Goal: Information Seeking & Learning: Check status

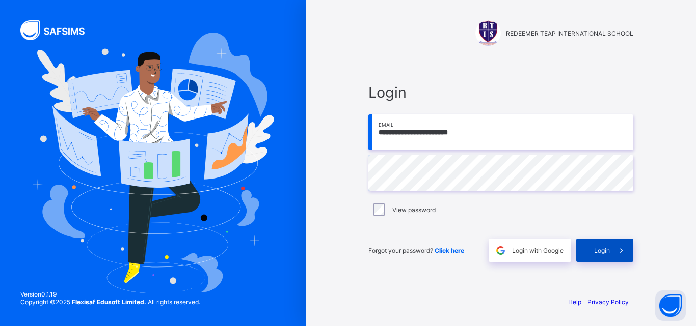
click at [603, 258] on div "Login" at bounding box center [604, 250] width 57 height 23
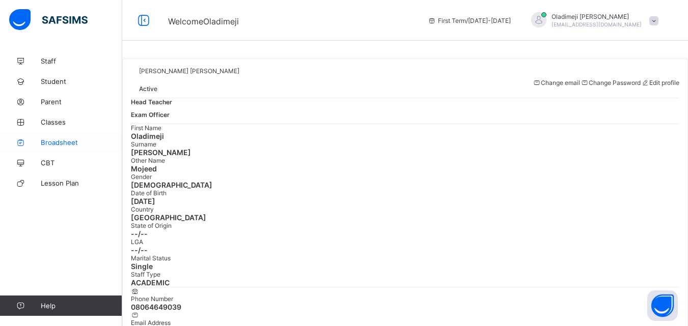
click at [59, 144] on span "Broadsheet" at bounding box center [81, 142] width 81 height 8
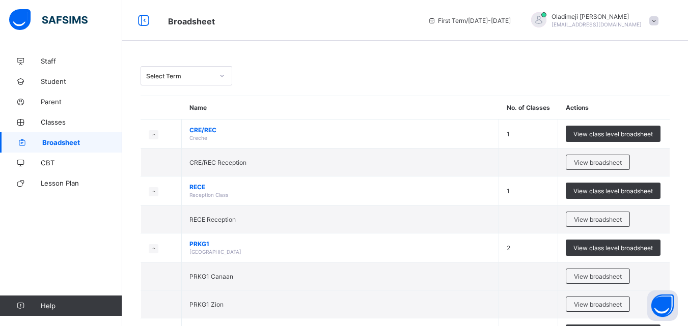
click at [223, 74] on icon at bounding box center [222, 76] width 6 height 10
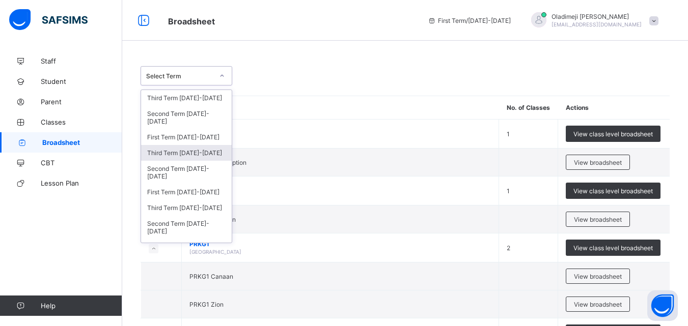
click at [204, 157] on div "Third Term 2024-2025" at bounding box center [186, 153] width 91 height 16
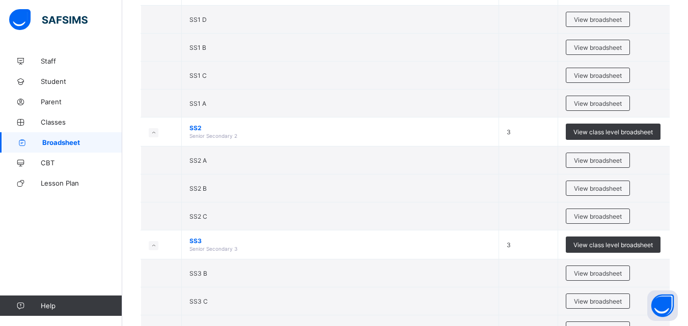
scroll to position [1962, 0]
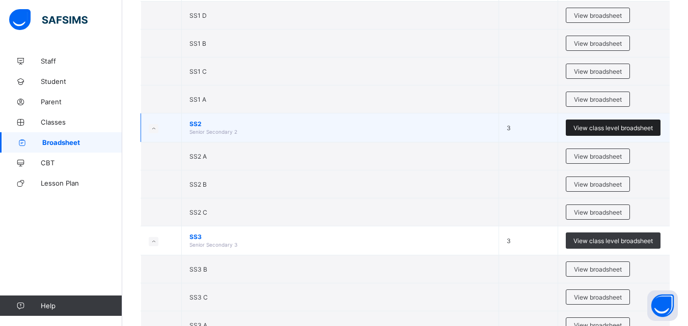
click at [590, 129] on span "View class level broadsheet" at bounding box center [612, 128] width 79 height 8
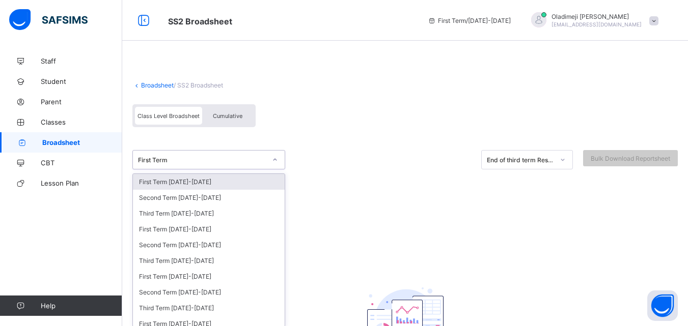
scroll to position [5, 0]
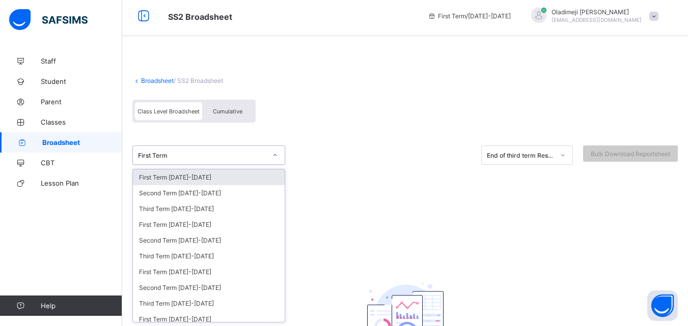
click at [277, 159] on icon at bounding box center [275, 155] width 6 height 10
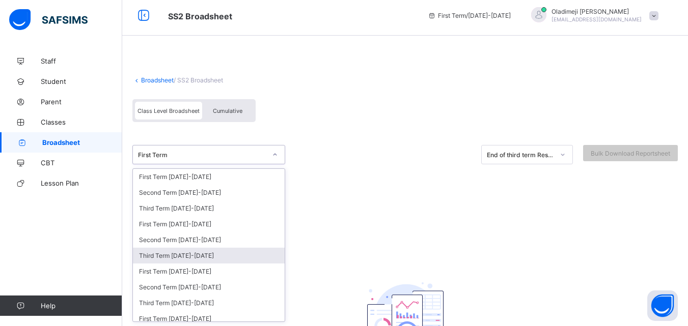
click at [185, 255] on div "Third Term 2024-2025" at bounding box center [209, 256] width 152 height 16
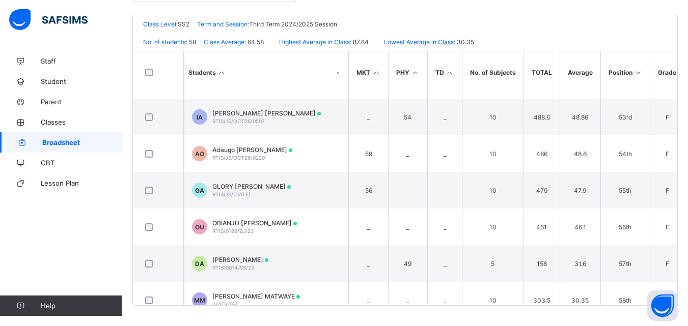
scroll to position [1905, 916]
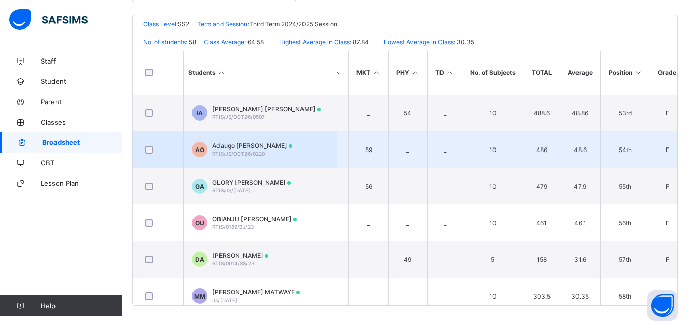
click at [243, 152] on span "RTIS/JS/OCT26/0220" at bounding box center [238, 154] width 52 height 6
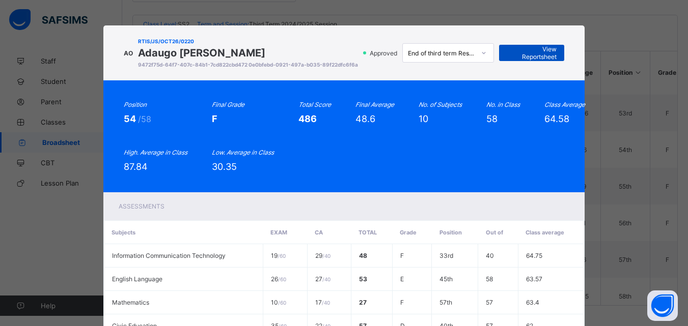
click at [531, 54] on span "View Reportsheet" at bounding box center [532, 52] width 50 height 15
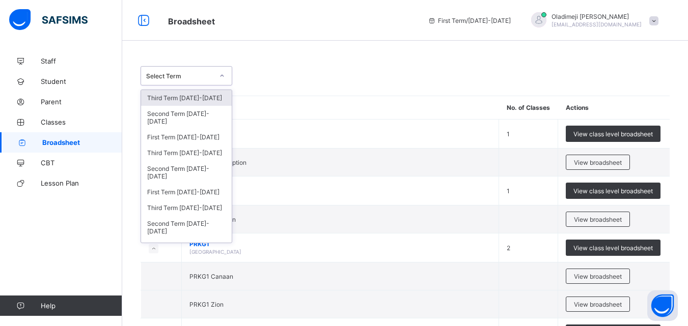
click at [223, 76] on icon at bounding box center [222, 76] width 6 height 10
click at [200, 154] on div "Third Term 2024-2025" at bounding box center [186, 153] width 91 height 16
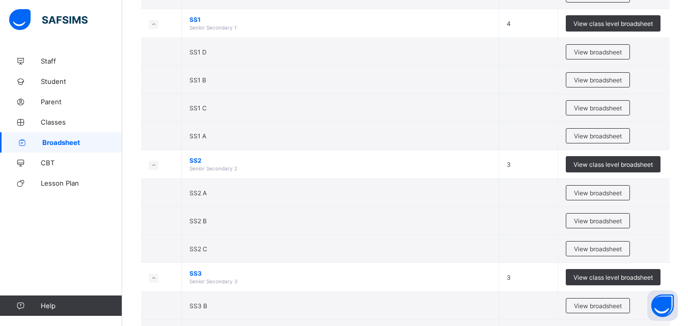
scroll to position [1934, 0]
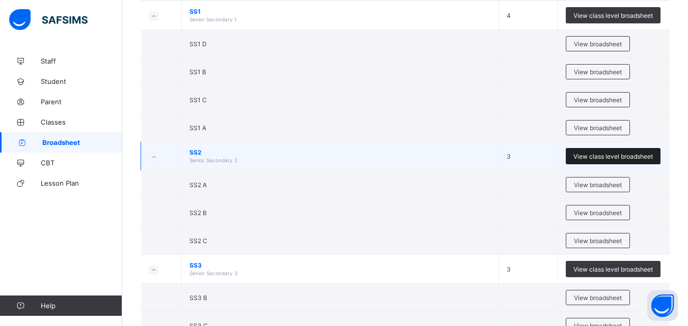
click at [598, 159] on span "View class level broadsheet" at bounding box center [612, 157] width 79 height 8
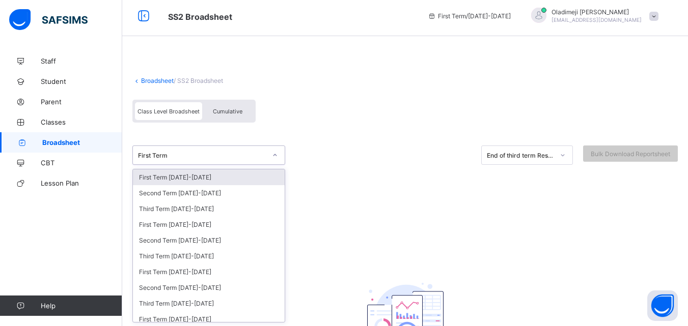
click at [274, 158] on icon at bounding box center [275, 155] width 6 height 10
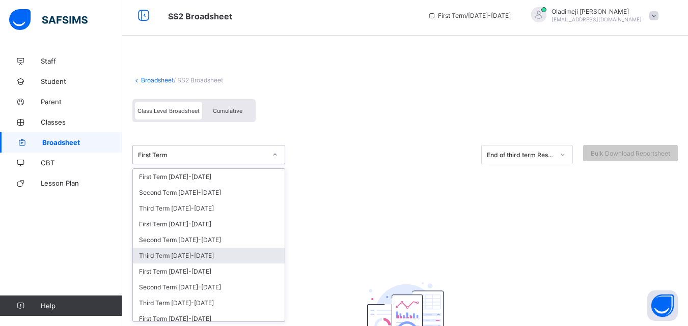
click at [181, 254] on div "Third Term 2024-2025" at bounding box center [209, 256] width 152 height 16
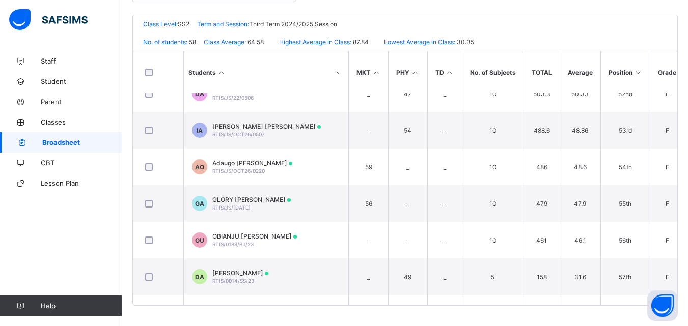
scroll to position [1892, 916]
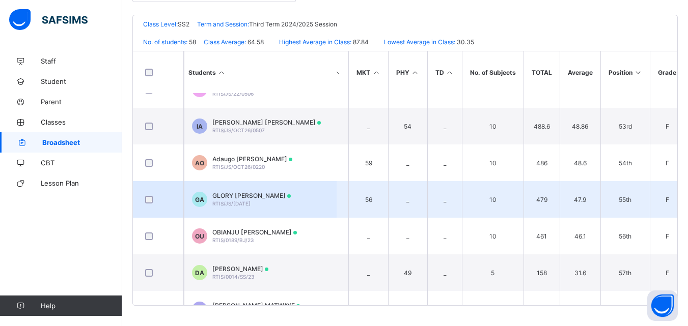
click at [235, 202] on span "RTIS/JS/OCT20/2041" at bounding box center [231, 204] width 38 height 6
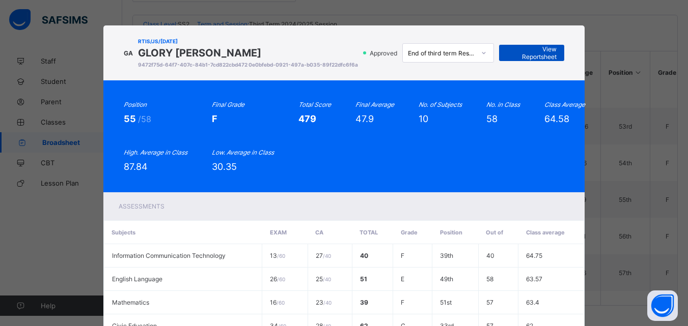
click at [538, 55] on span "View Reportsheet" at bounding box center [532, 52] width 50 height 15
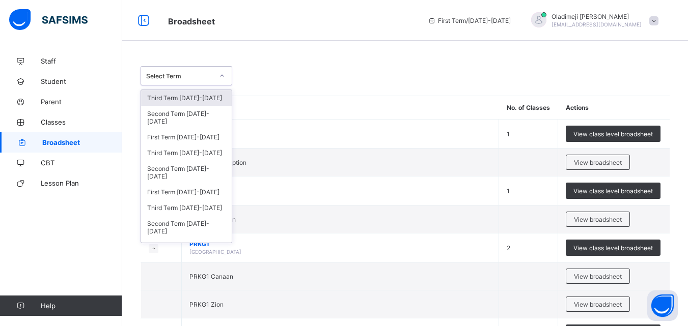
click at [227, 72] on div at bounding box center [221, 76] width 17 height 16
click at [191, 151] on div "Third Term 2024-2025" at bounding box center [186, 153] width 91 height 16
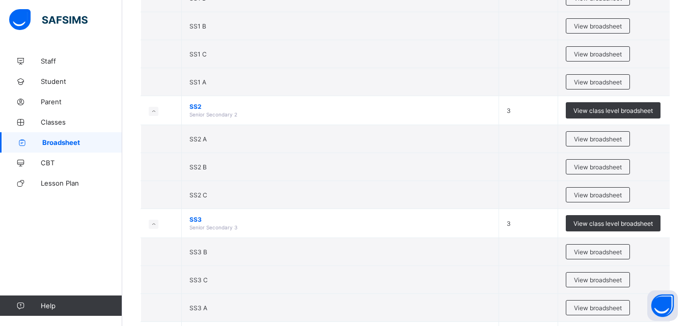
scroll to position [1979, 0]
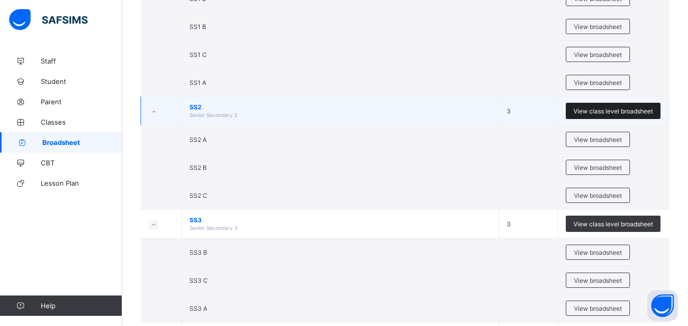
click at [593, 110] on span "View class level broadsheet" at bounding box center [612, 111] width 79 height 8
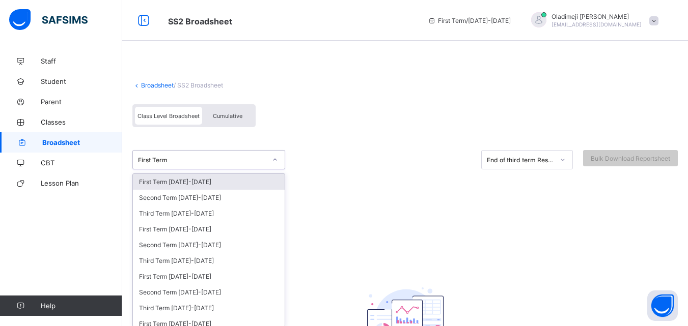
scroll to position [5, 0]
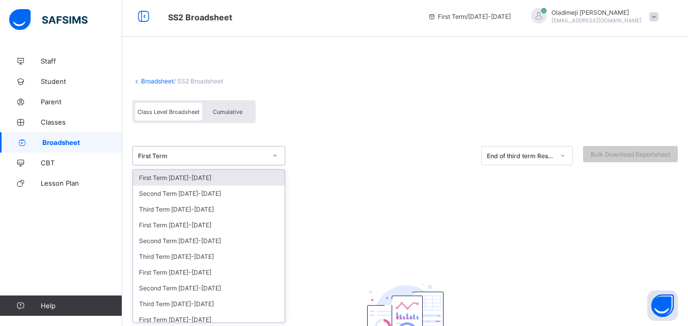
click at [275, 156] on icon at bounding box center [275, 156] width 6 height 10
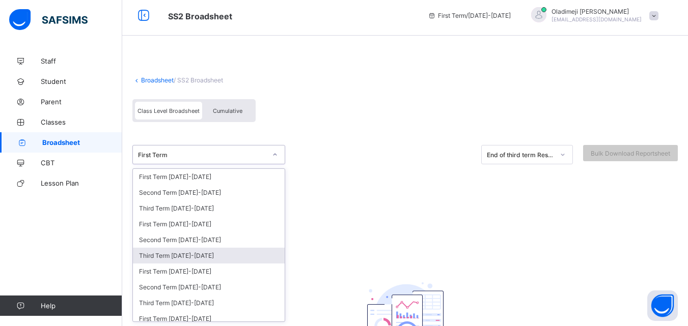
click at [189, 257] on div "Third Term 2024-2025" at bounding box center [209, 256] width 152 height 16
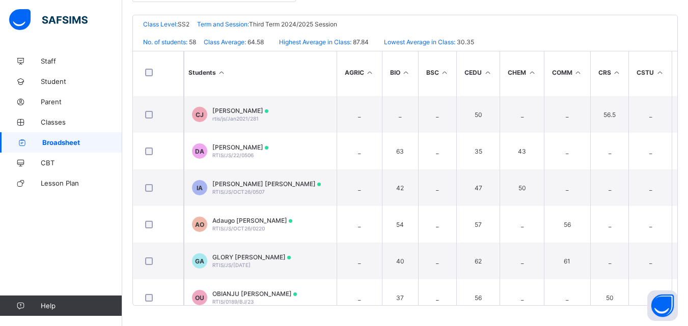
scroll to position [1918, 0]
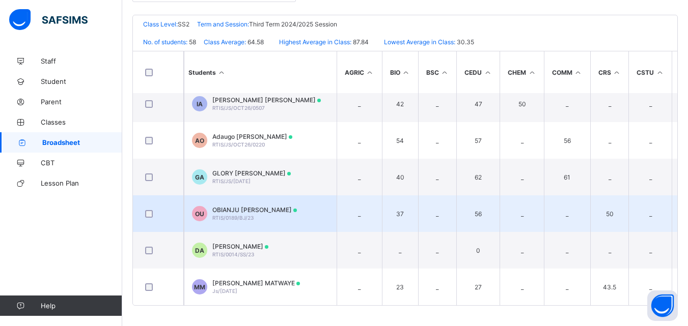
click at [237, 209] on span "OBIANJU GERALDIN UWAGWU" at bounding box center [254, 210] width 85 height 8
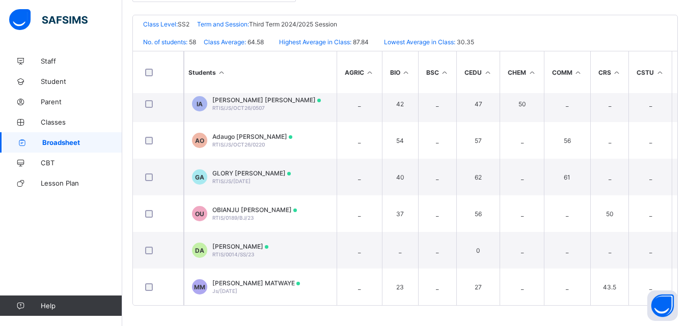
click at [0, 0] on div "Assessments" at bounding box center [0, 0] width 0 height 0
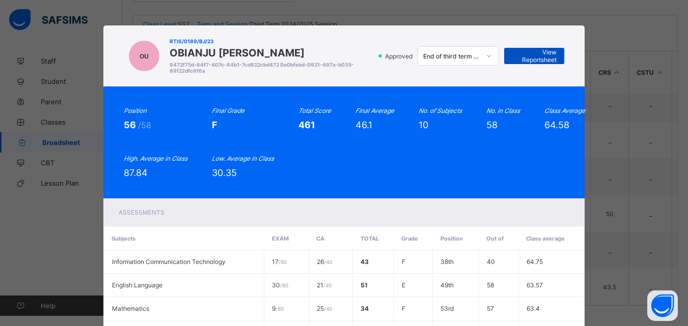
click at [536, 54] on span "View Reportsheet" at bounding box center [534, 55] width 45 height 15
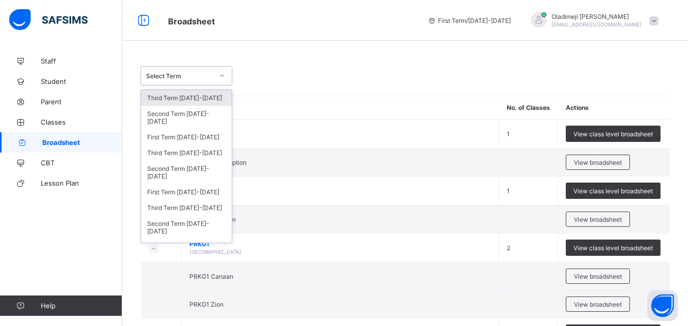
click at [224, 74] on icon at bounding box center [222, 76] width 6 height 10
click at [195, 151] on div "Third Term 2024-2025" at bounding box center [186, 153] width 91 height 16
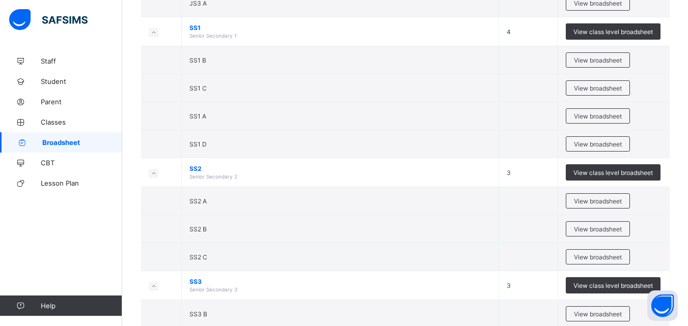
scroll to position [1901, 0]
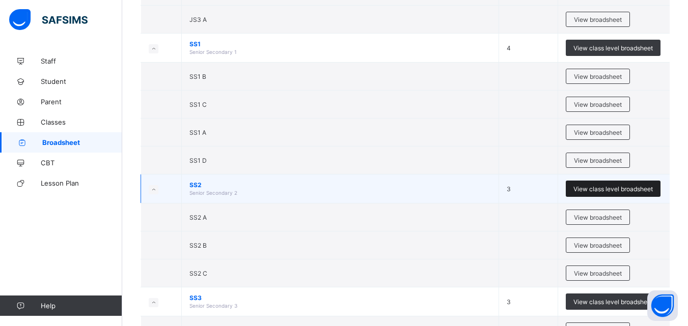
click at [614, 191] on span "View class level broadsheet" at bounding box center [612, 189] width 79 height 8
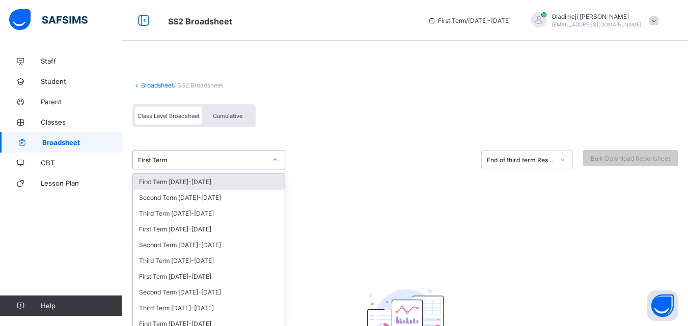
scroll to position [5, 0]
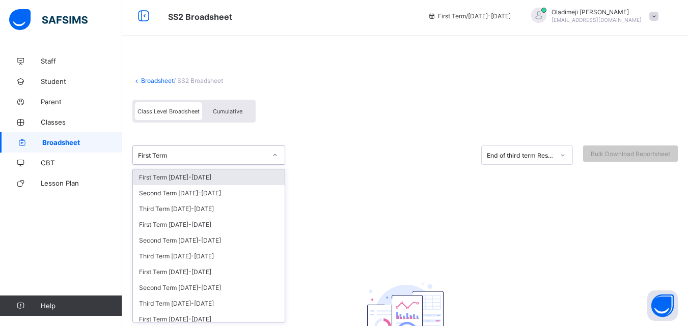
click at [272, 160] on div at bounding box center [274, 155] width 17 height 16
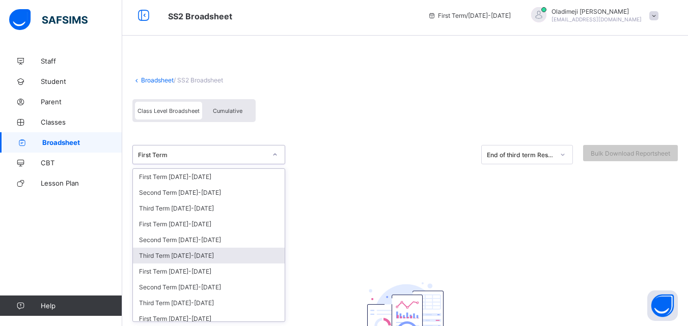
click at [196, 258] on div "Third Term 2024-2025" at bounding box center [209, 256] width 152 height 16
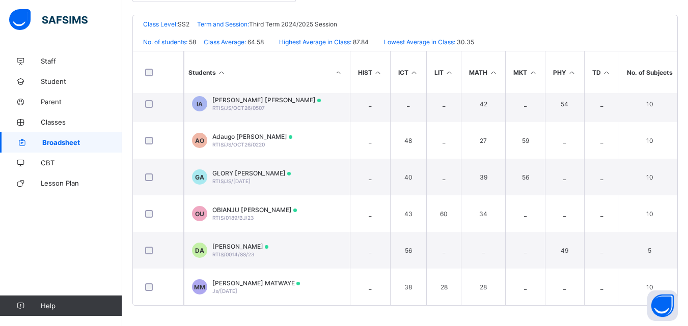
scroll to position [1918, 916]
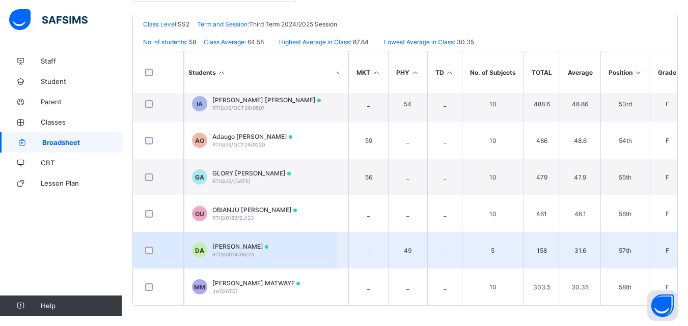
click at [244, 252] on span "RTIS/0014/SS/23" at bounding box center [233, 255] width 42 height 6
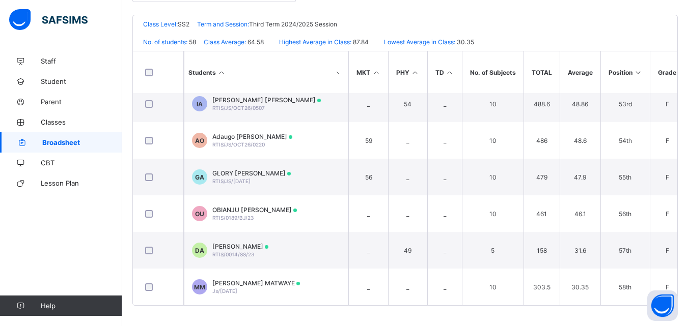
click at [0, 0] on th "Subjects" at bounding box center [0, 0] width 0 height 0
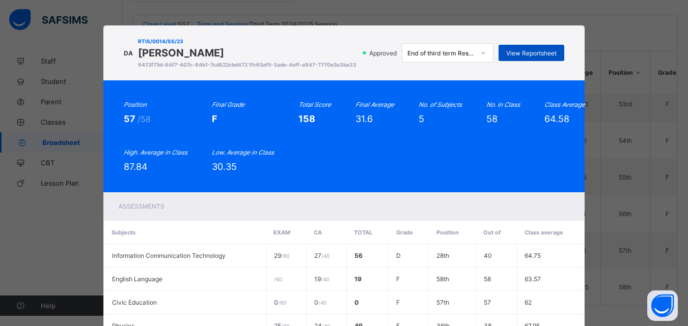
click at [533, 57] on span "View Reportsheet" at bounding box center [531, 53] width 50 height 8
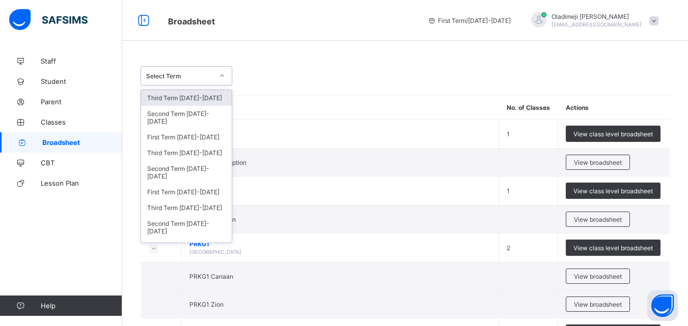
click at [222, 76] on icon at bounding box center [222, 76] width 6 height 10
click at [189, 156] on div "Third Term 2024-2025" at bounding box center [186, 153] width 91 height 16
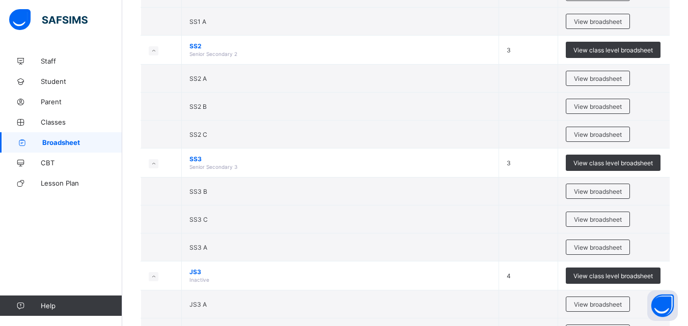
scroll to position [2032, 0]
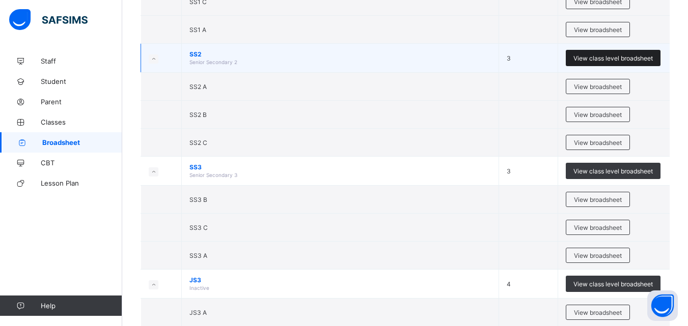
click at [605, 62] on span "View class level broadsheet" at bounding box center [612, 58] width 79 height 8
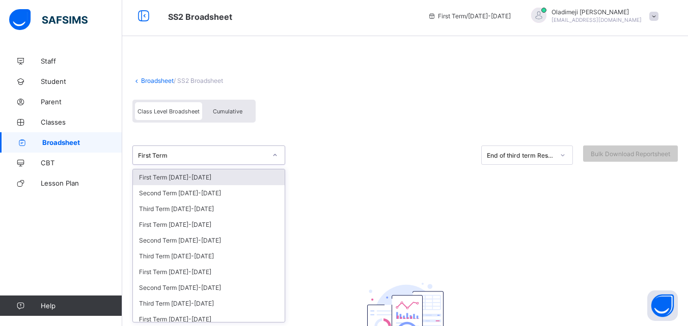
click at [274, 161] on div at bounding box center [274, 155] width 17 height 16
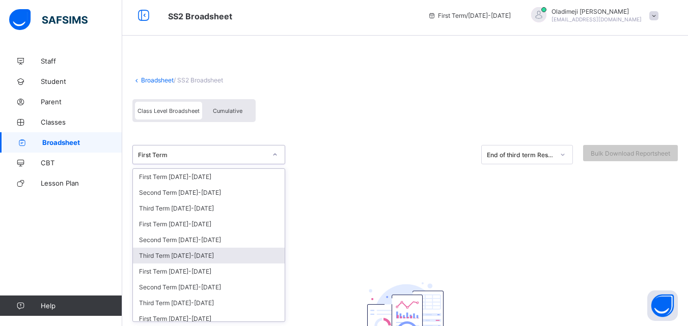
click at [180, 256] on div "Third Term 2024-2025" at bounding box center [209, 256] width 152 height 16
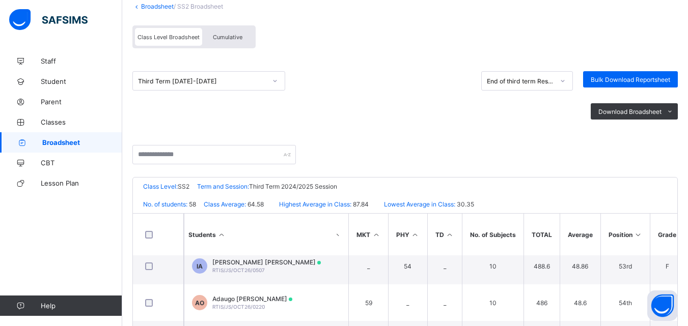
scroll to position [241, 0]
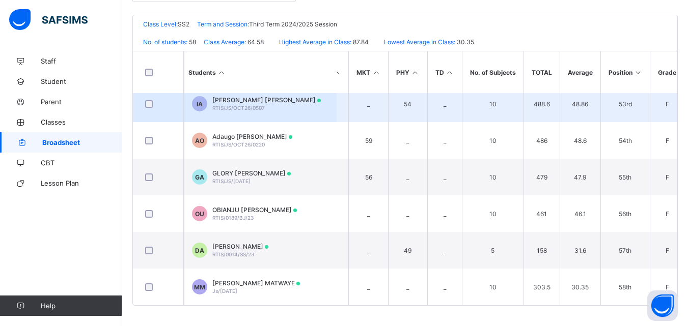
click at [229, 107] on div "Isaac Oluwasijibomi Adeniji RTIS/JS/OCT26/0507" at bounding box center [266, 103] width 108 height 15
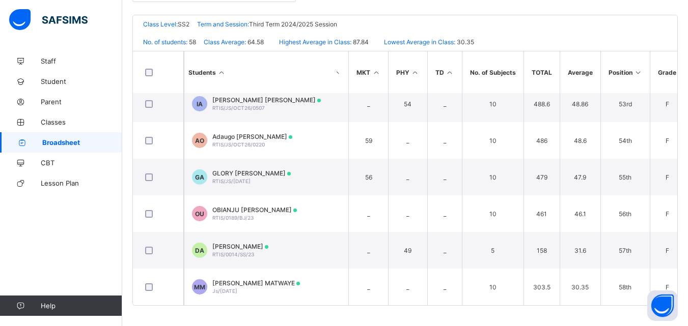
click at [0, 0] on icon "Final Grade" at bounding box center [0, 0] width 0 height 0
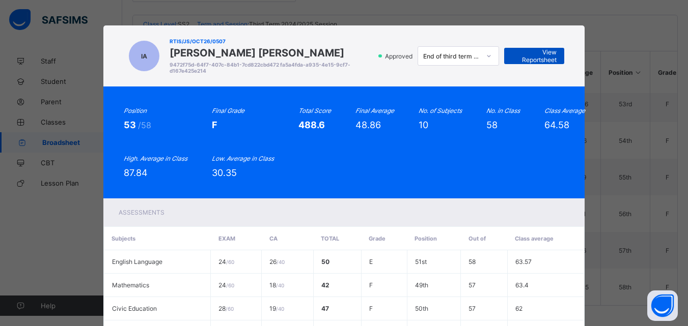
click at [528, 59] on span "View Reportsheet" at bounding box center [534, 55] width 45 height 15
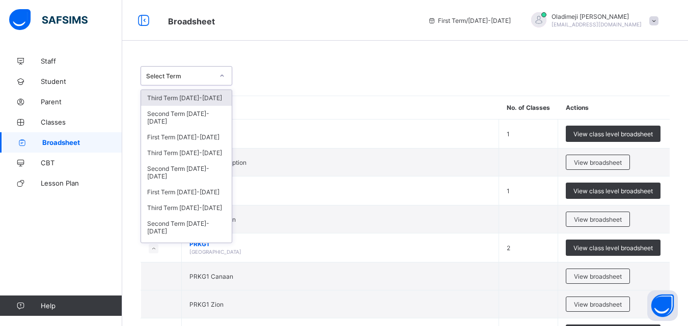
click at [220, 75] on icon at bounding box center [222, 76] width 6 height 10
click at [189, 154] on div "Third Term 2024-2025" at bounding box center [186, 153] width 91 height 16
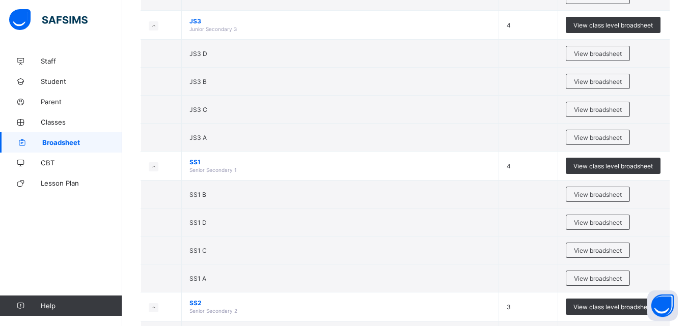
scroll to position [1775, 0]
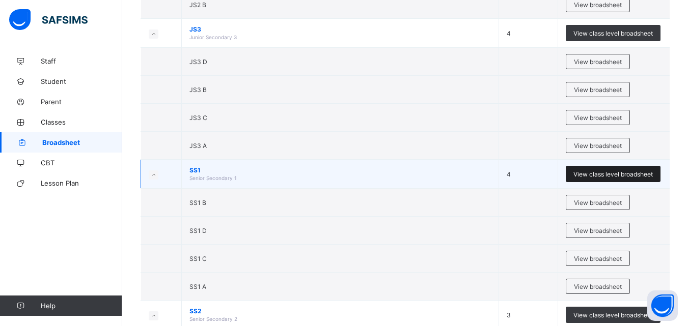
click at [600, 173] on span "View class level broadsheet" at bounding box center [612, 175] width 79 height 8
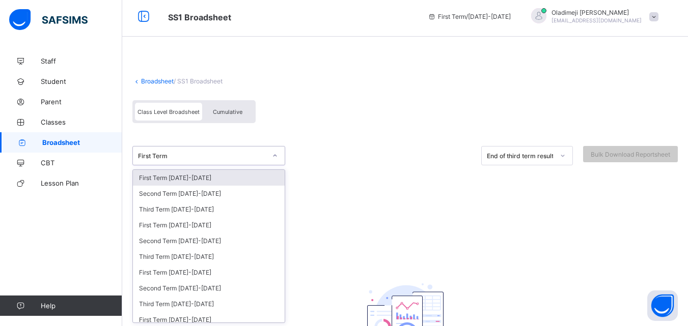
click at [277, 160] on div at bounding box center [274, 156] width 17 height 16
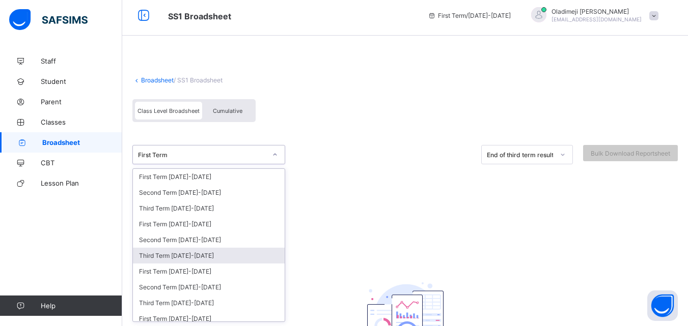
click at [185, 255] on div "Third Term 2024-2025" at bounding box center [209, 256] width 152 height 16
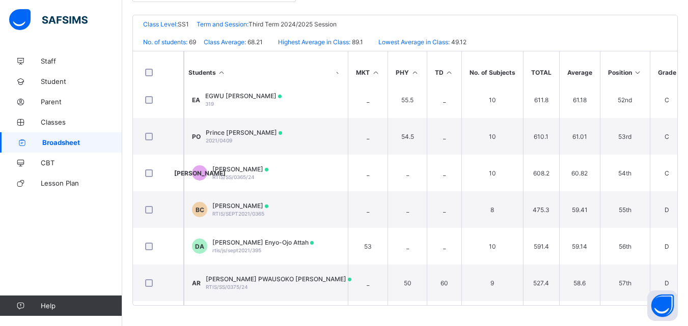
scroll to position [2321, 878]
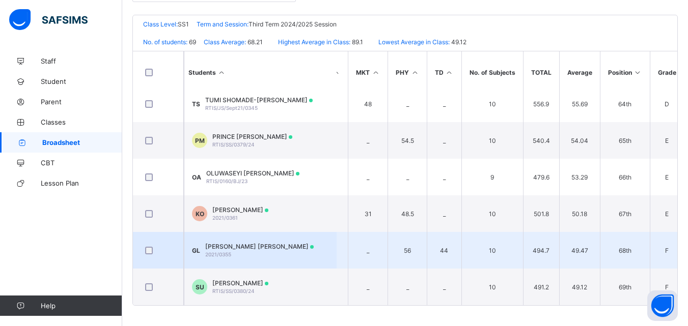
click at [272, 249] on div "Gideon Oluwasemilore Latona 2021/0355" at bounding box center [259, 250] width 108 height 15
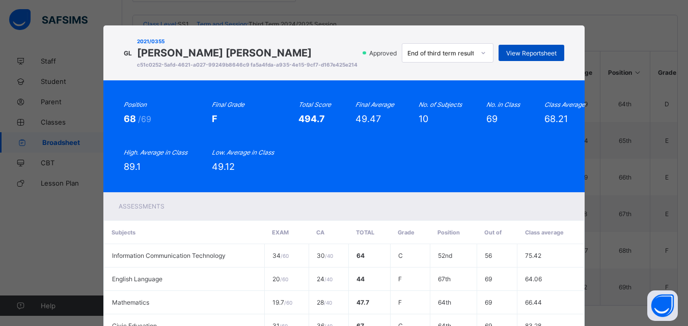
click at [544, 57] on span "View Reportsheet" at bounding box center [531, 53] width 50 height 8
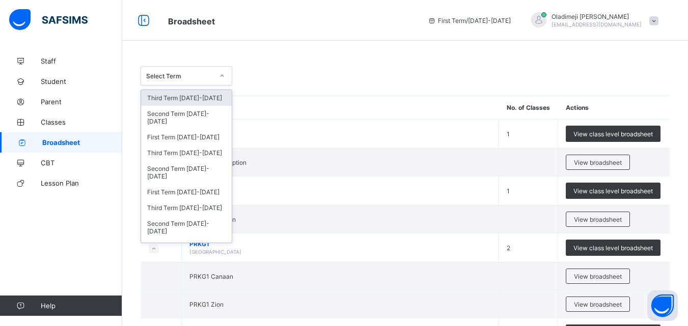
click at [223, 75] on icon at bounding box center [222, 76] width 4 height 2
click at [201, 153] on div "Third Term 2024-2025" at bounding box center [186, 153] width 91 height 16
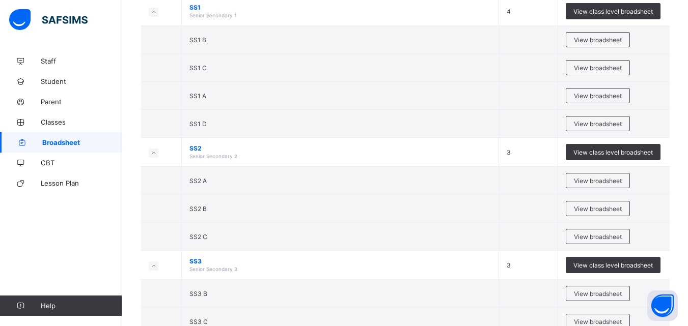
scroll to position [1950, 0]
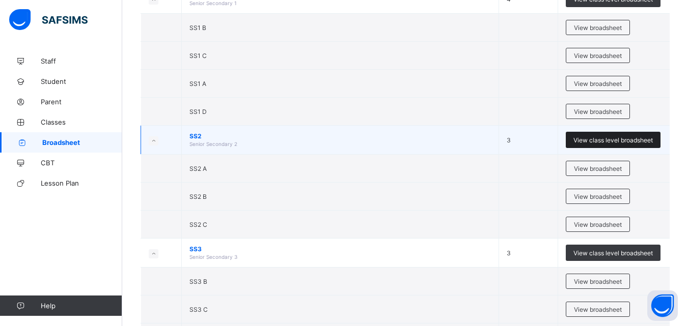
click at [592, 139] on span "View class level broadsheet" at bounding box center [612, 140] width 79 height 8
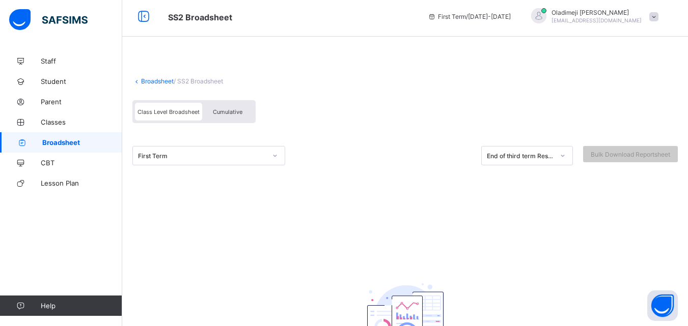
click at [275, 161] on div at bounding box center [274, 156] width 17 height 16
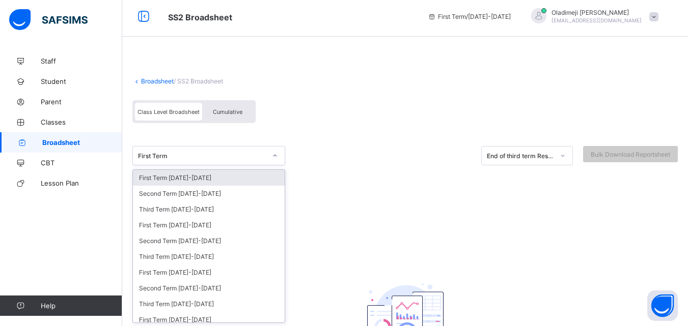
scroll to position [5, 0]
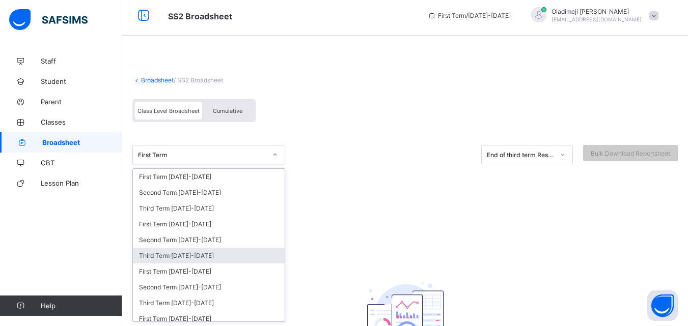
click at [170, 258] on div "Third Term 2024-2025" at bounding box center [209, 256] width 152 height 16
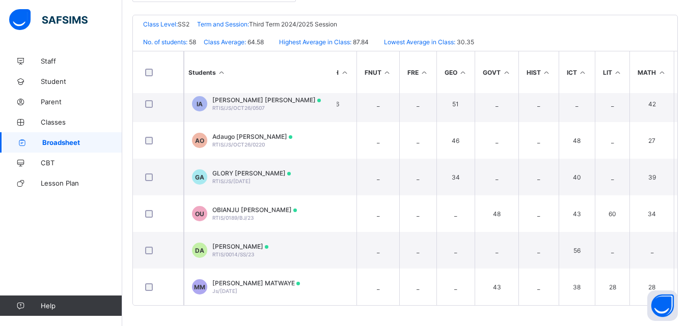
scroll to position [1918, 679]
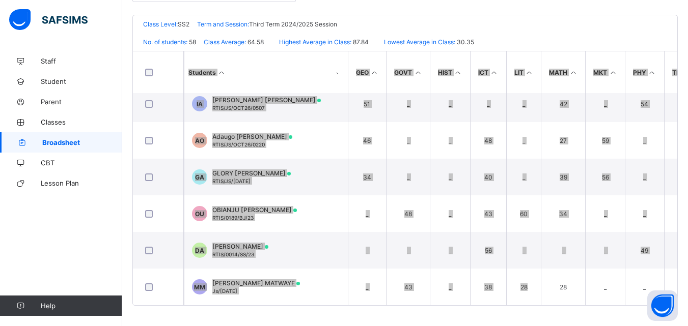
click at [531, 303] on div "Students AGRIC BIO BSC CEDU CHEM COMM CRS CSTU DATA DYEING ECONS ENGL FACCT FMA…" at bounding box center [405, 178] width 544 height 255
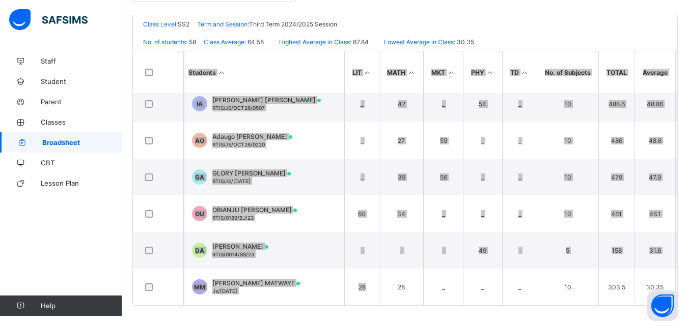
scroll to position [1918, 916]
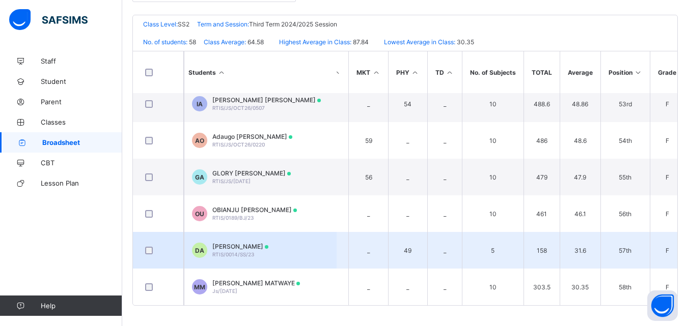
click at [654, 257] on td "F" at bounding box center [667, 250] width 34 height 37
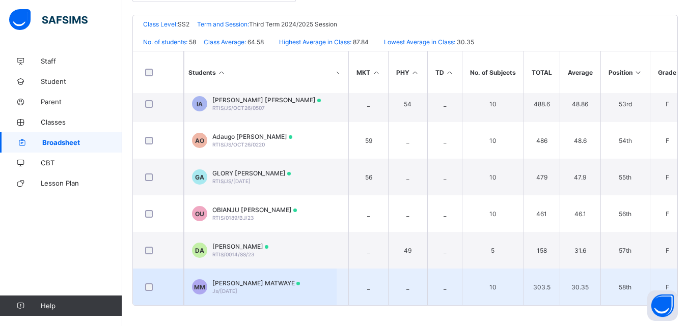
click at [232, 284] on div "MUJONG FRANKLIN MATWAYE Js/Oct26/2064" at bounding box center [256, 287] width 88 height 15
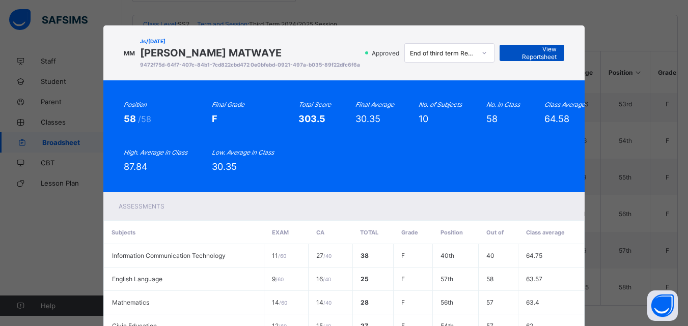
click at [529, 58] on span "View Reportsheet" at bounding box center [531, 52] width 49 height 15
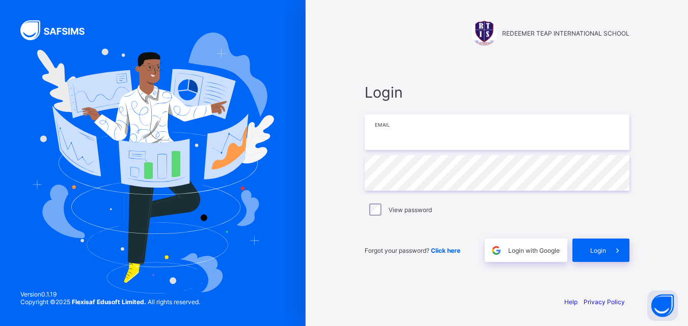
type input "**********"
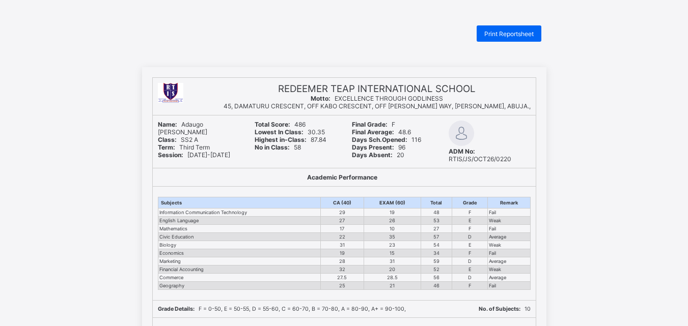
click at [502, 34] on span "Print Reportsheet" at bounding box center [508, 34] width 49 height 8
click at [503, 34] on span "Print Reportsheet" at bounding box center [508, 34] width 49 height 8
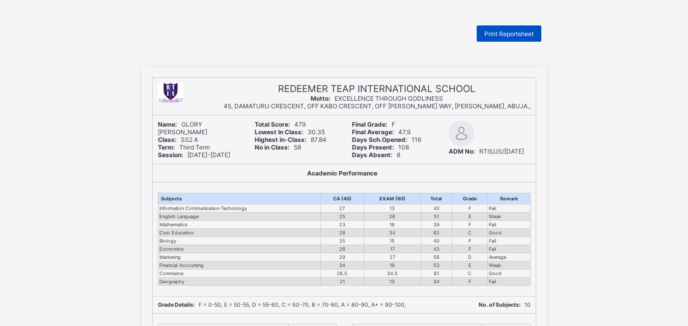
click at [498, 31] on span "Print Reportsheet" at bounding box center [508, 34] width 49 height 8
click at [507, 30] on span "Print Reportsheet" at bounding box center [508, 34] width 49 height 8
click at [504, 32] on span "Print Reportsheet" at bounding box center [508, 34] width 49 height 8
click at [512, 32] on span "Print Reportsheet" at bounding box center [508, 34] width 49 height 8
click at [502, 32] on span "Print Reportsheet" at bounding box center [508, 34] width 49 height 8
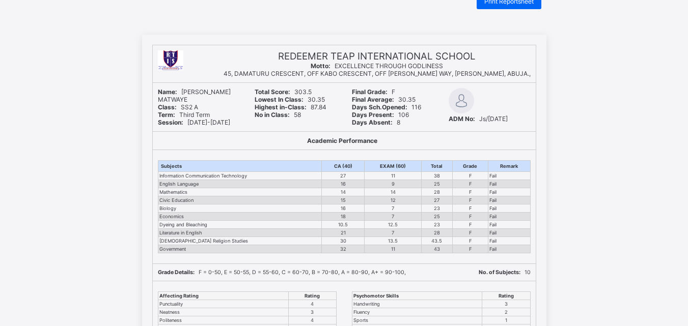
scroll to position [28, 0]
